Goal: Task Accomplishment & Management: Manage account settings

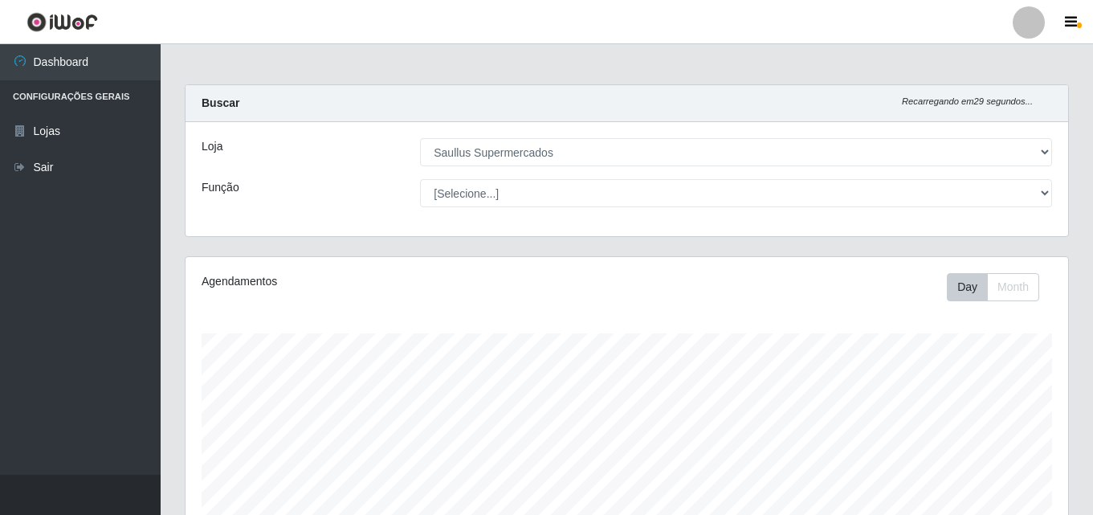
select select "423"
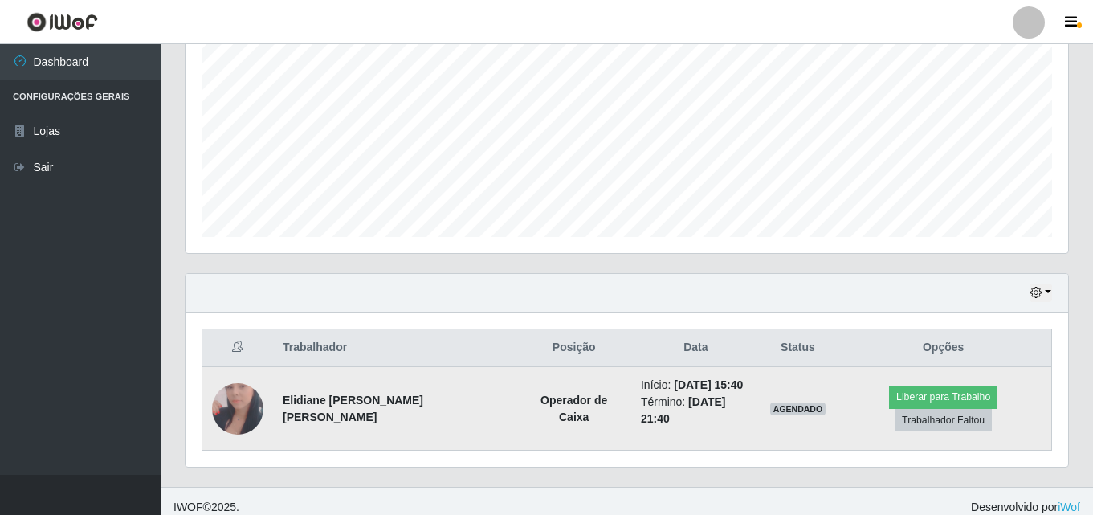
scroll to position [333, 883]
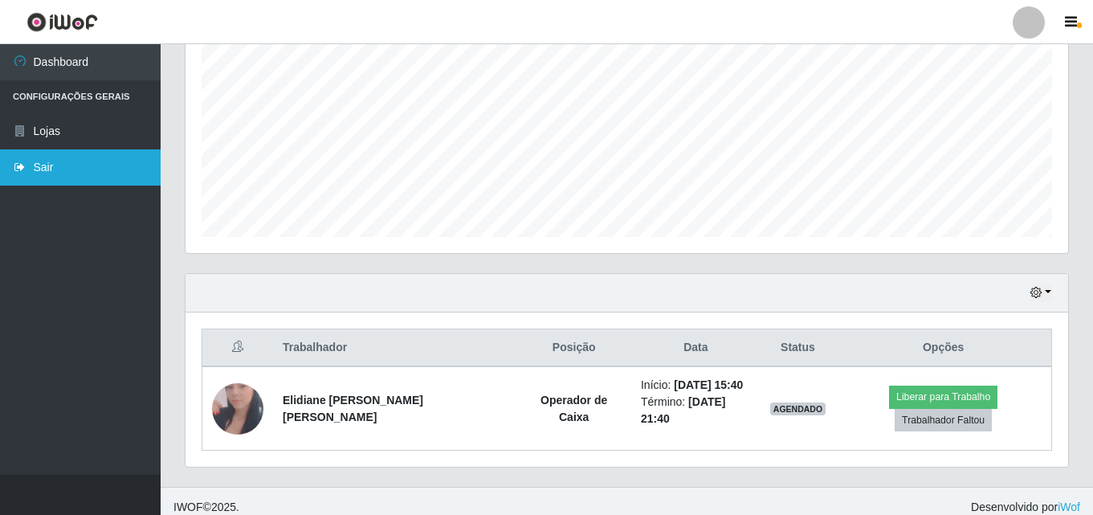
click at [79, 165] on link "Sair" at bounding box center [80, 167] width 161 height 36
